Goal: Navigation & Orientation: Find specific page/section

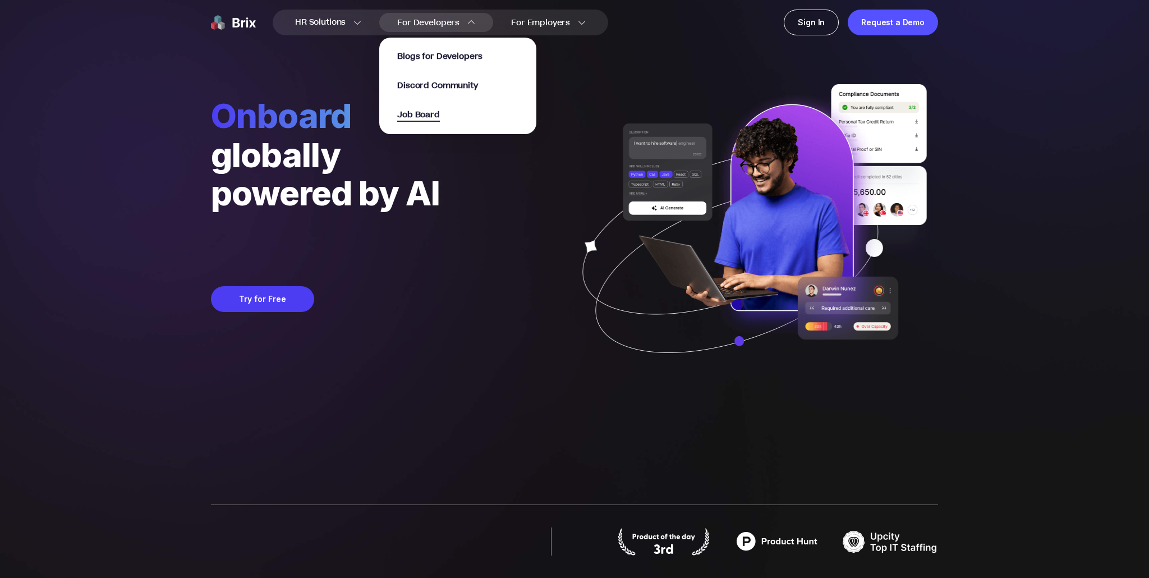
click at [427, 117] on span "Job Board" at bounding box center [418, 115] width 43 height 13
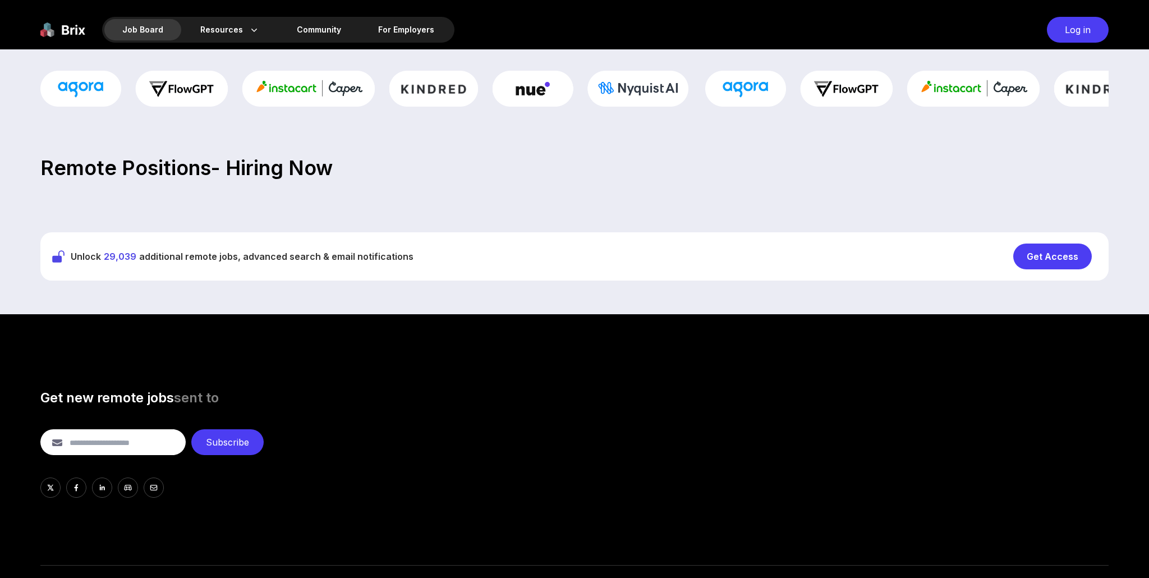
scroll to position [271, 0]
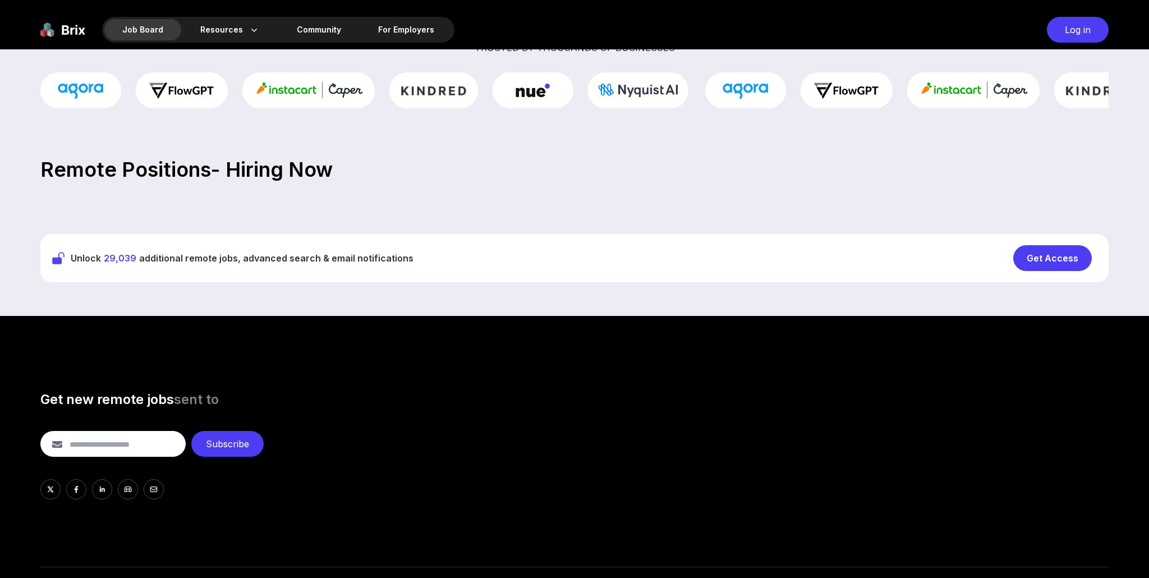
click at [1054, 245] on div "Unlock 29,039 additional remote jobs, advanced search & email notifications Get…" at bounding box center [574, 258] width 1069 height 48
click at [1054, 251] on div "Get Access" at bounding box center [1053, 258] width 79 height 26
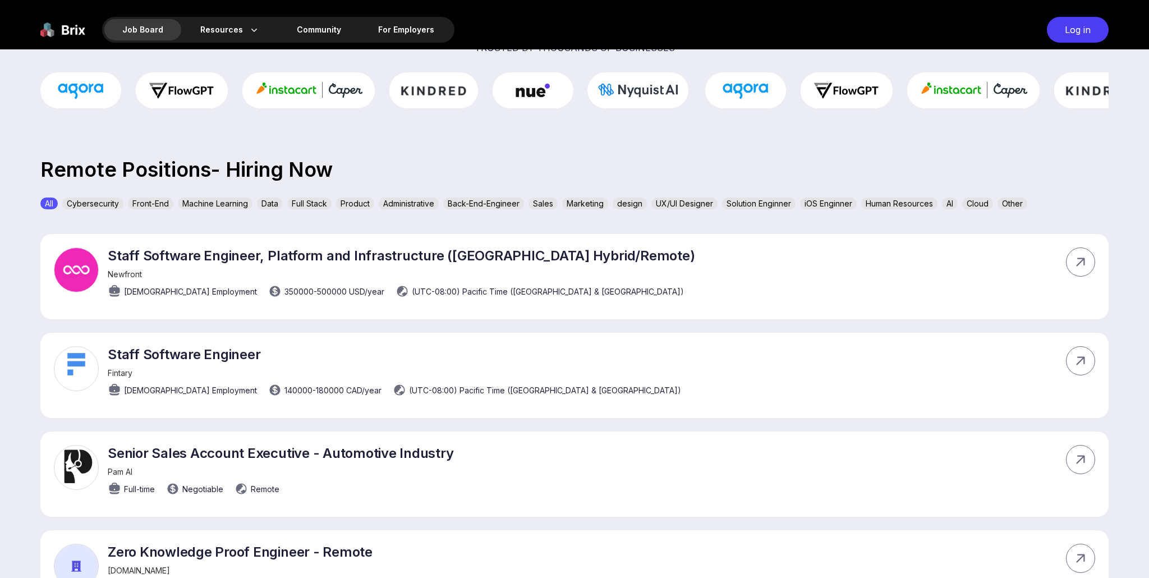
click at [145, 29] on div "Job Board" at bounding box center [142, 29] width 77 height 21
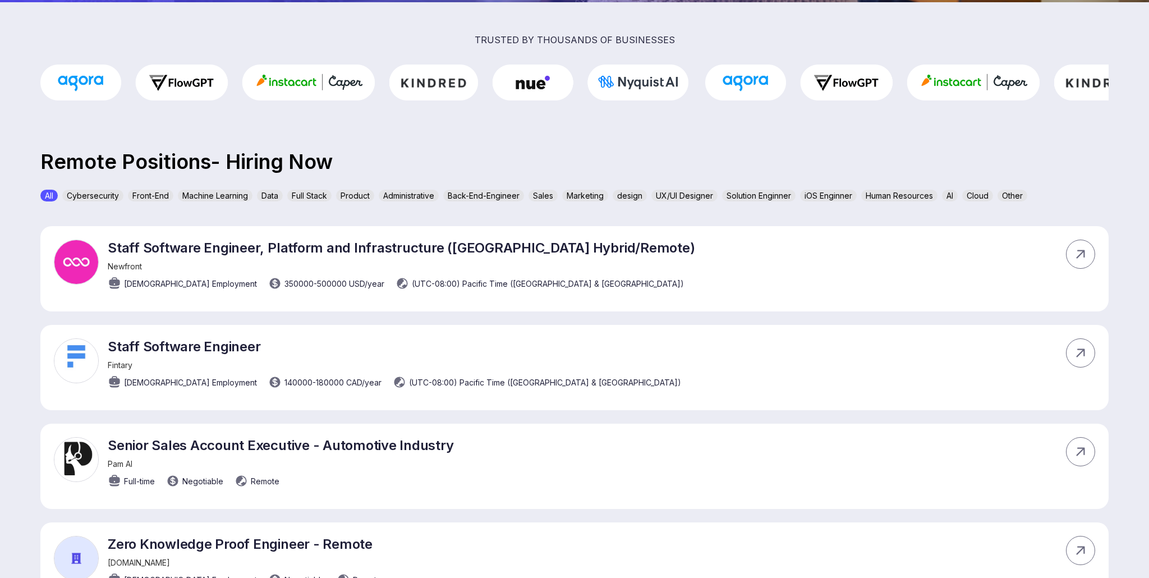
scroll to position [0, 0]
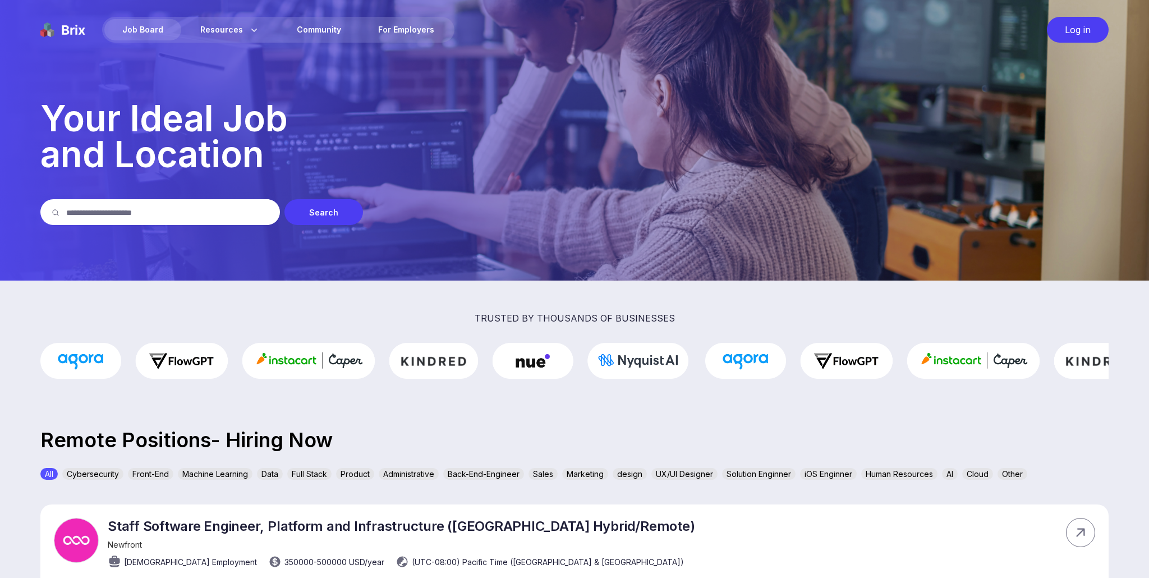
click at [217, 213] on input "text" at bounding box center [167, 212] width 203 height 26
type input "*"
click at [149, 28] on div "Job Board" at bounding box center [142, 29] width 77 height 21
click at [1075, 29] on div "Log in" at bounding box center [1078, 30] width 62 height 26
